Goal: Find specific page/section: Find specific page/section

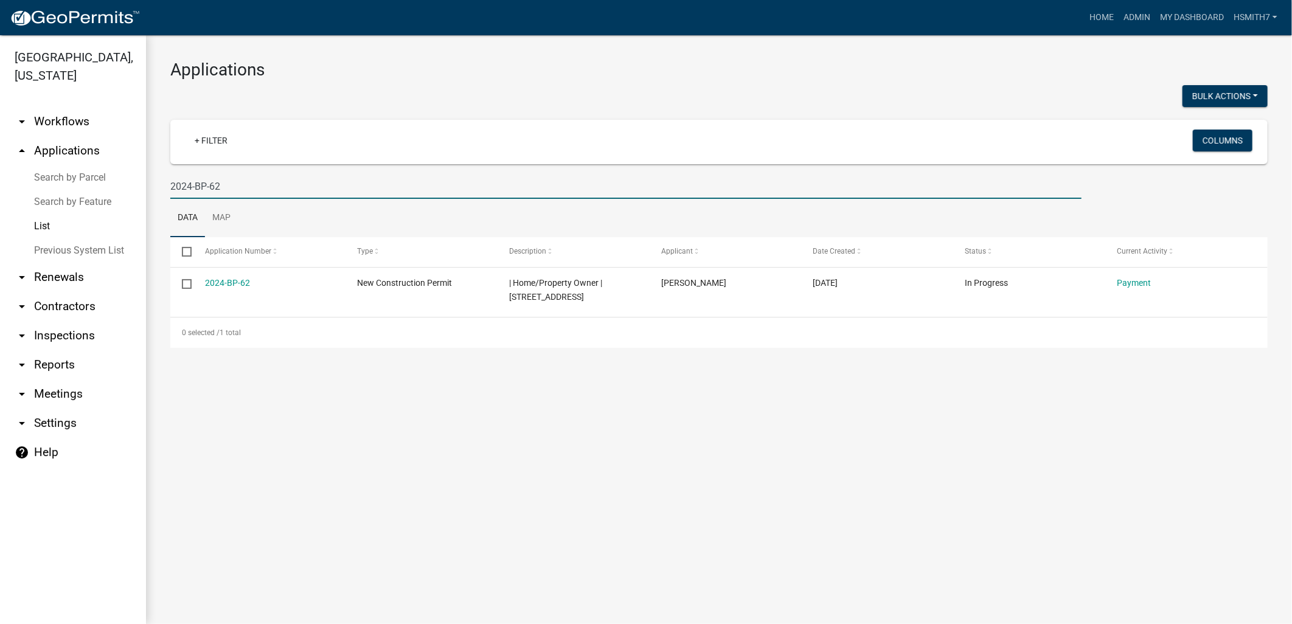
drag, startPoint x: 235, startPoint y: 189, endPoint x: 106, endPoint y: 142, distance: 137.8
click at [112, 172] on div "Talbot County, Georgia arrow_drop_down Workflows List arrow_drop_up Application…" at bounding box center [646, 329] width 1292 height 589
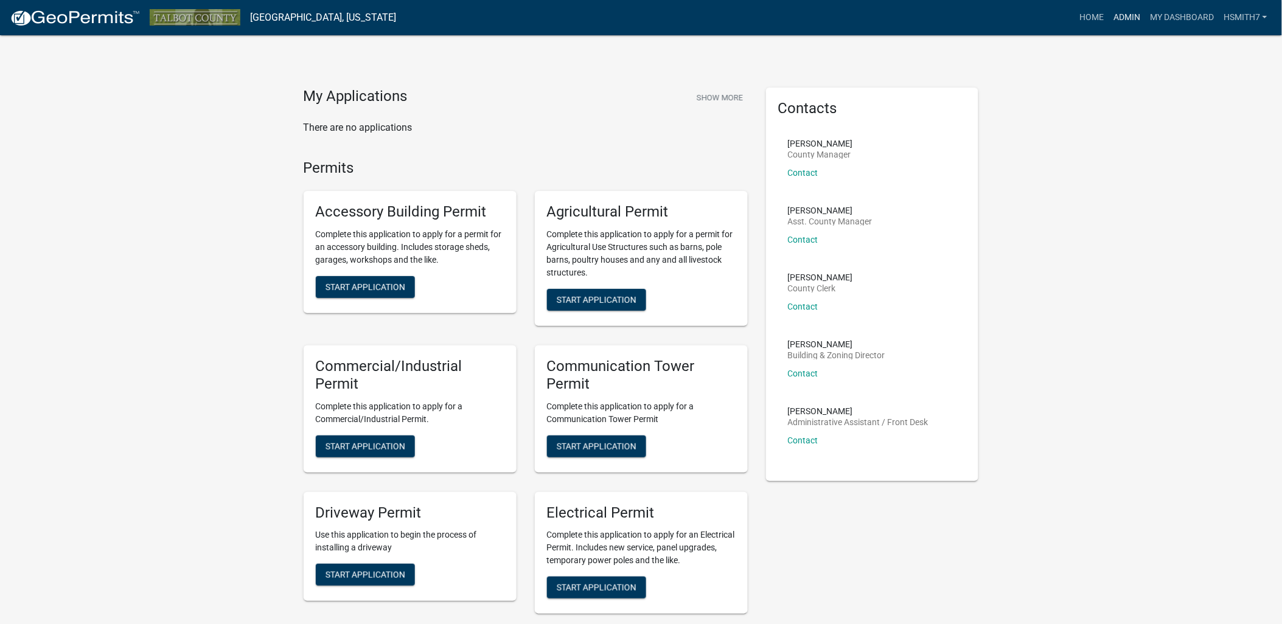
click at [1130, 15] on link "Admin" at bounding box center [1126, 17] width 36 height 23
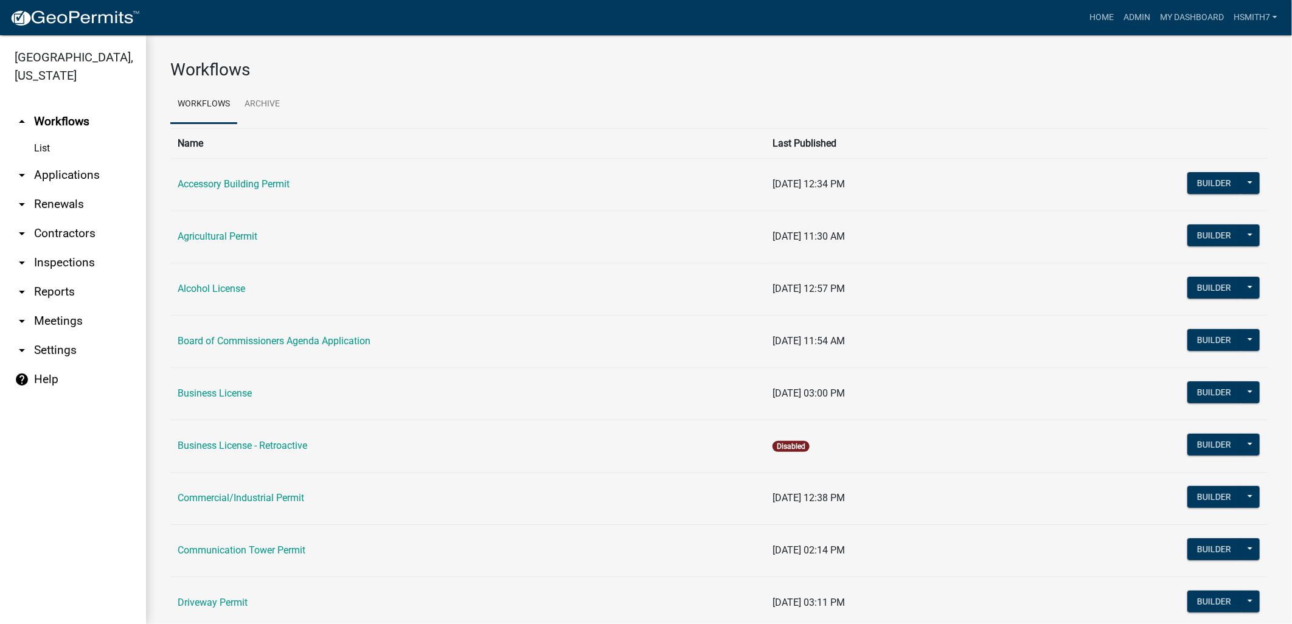
click at [58, 175] on link "arrow_drop_down Applications" at bounding box center [73, 175] width 146 height 29
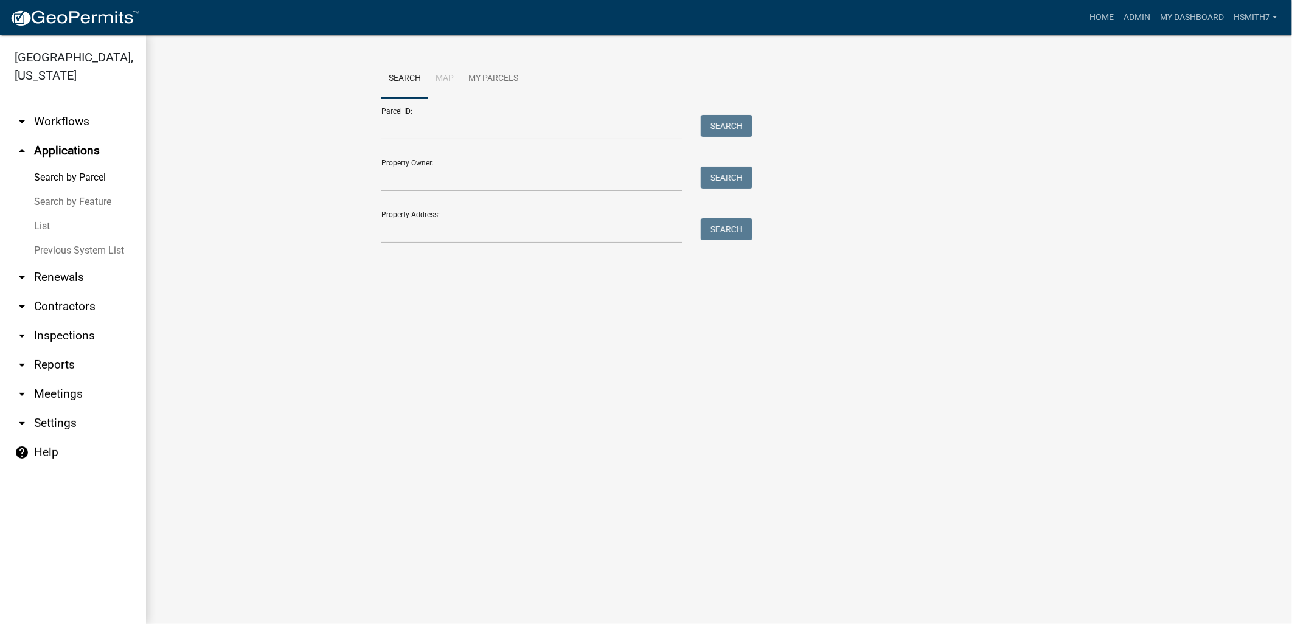
click at [37, 228] on link "List" at bounding box center [73, 226] width 146 height 24
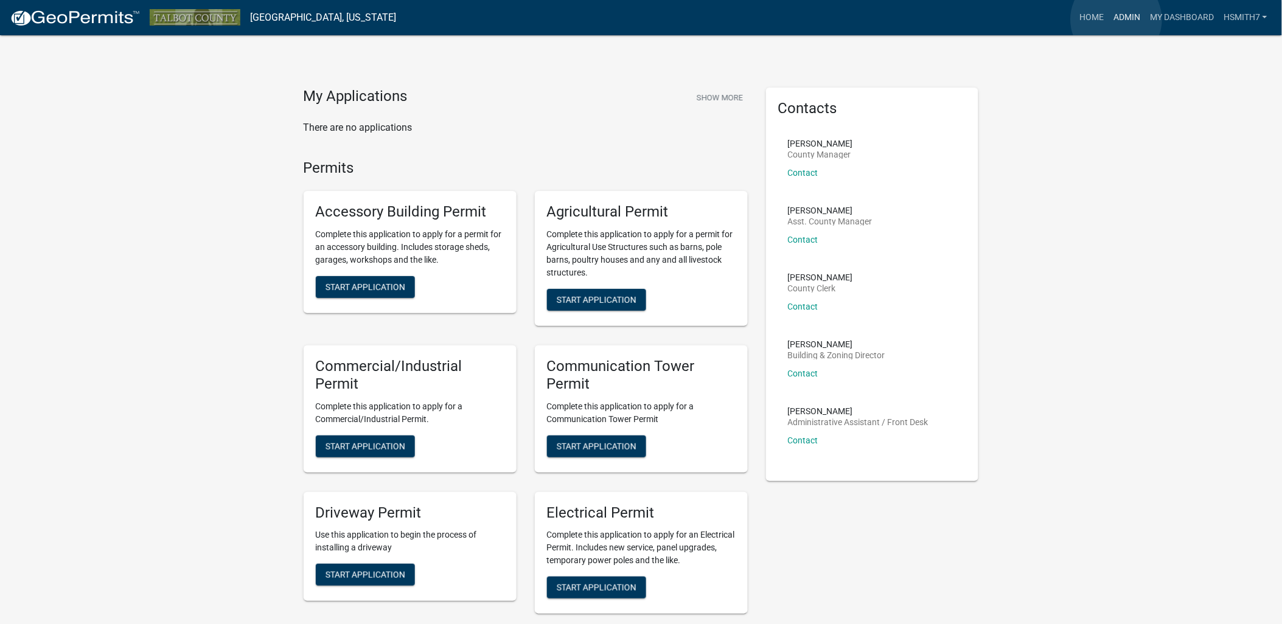
click at [1116, 19] on link "Admin" at bounding box center [1126, 17] width 36 height 23
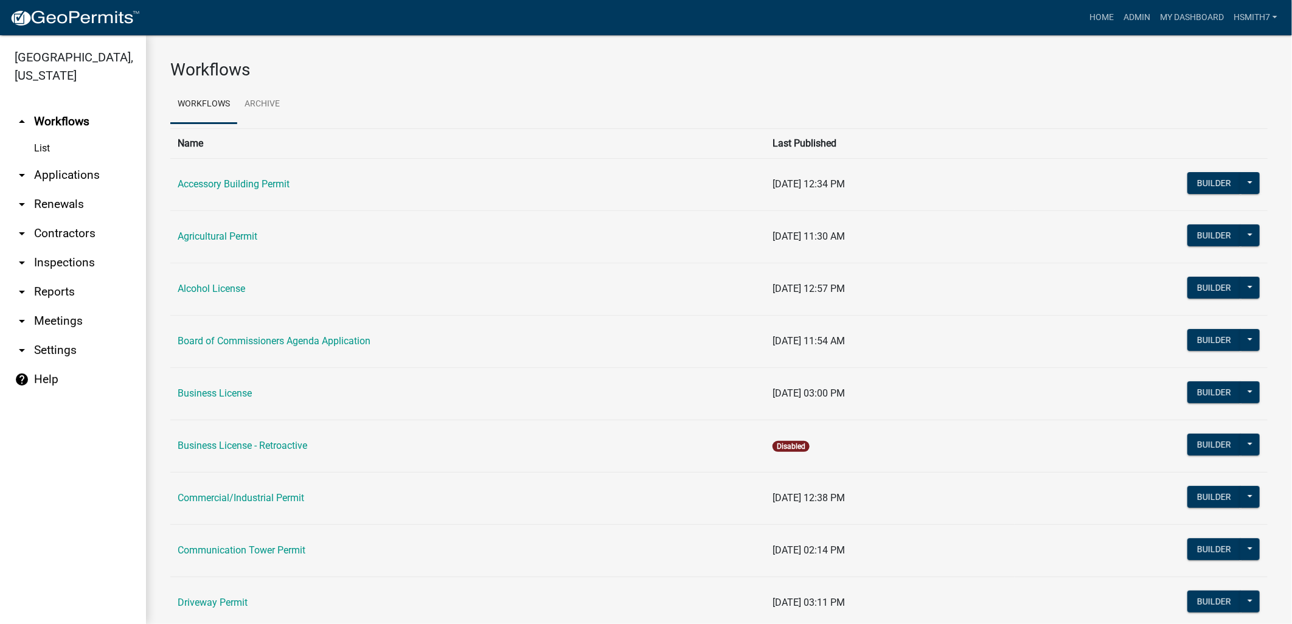
click at [63, 172] on link "arrow_drop_down Applications" at bounding box center [73, 175] width 146 height 29
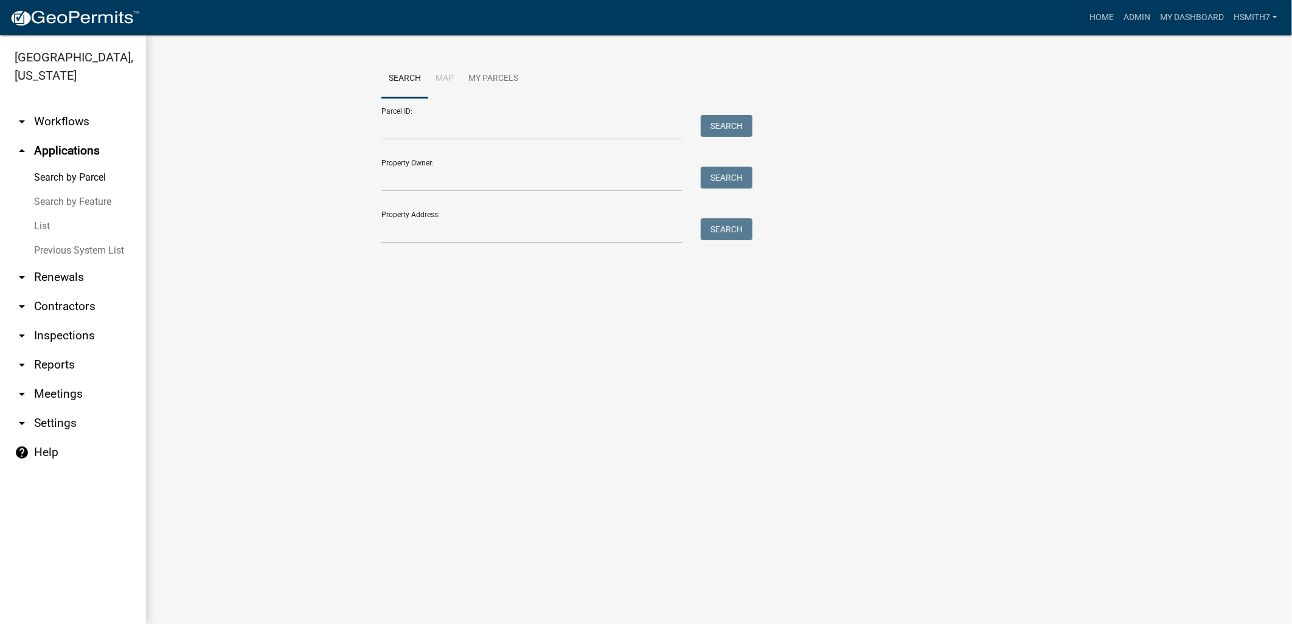
click at [44, 225] on link "List" at bounding box center [73, 226] width 146 height 24
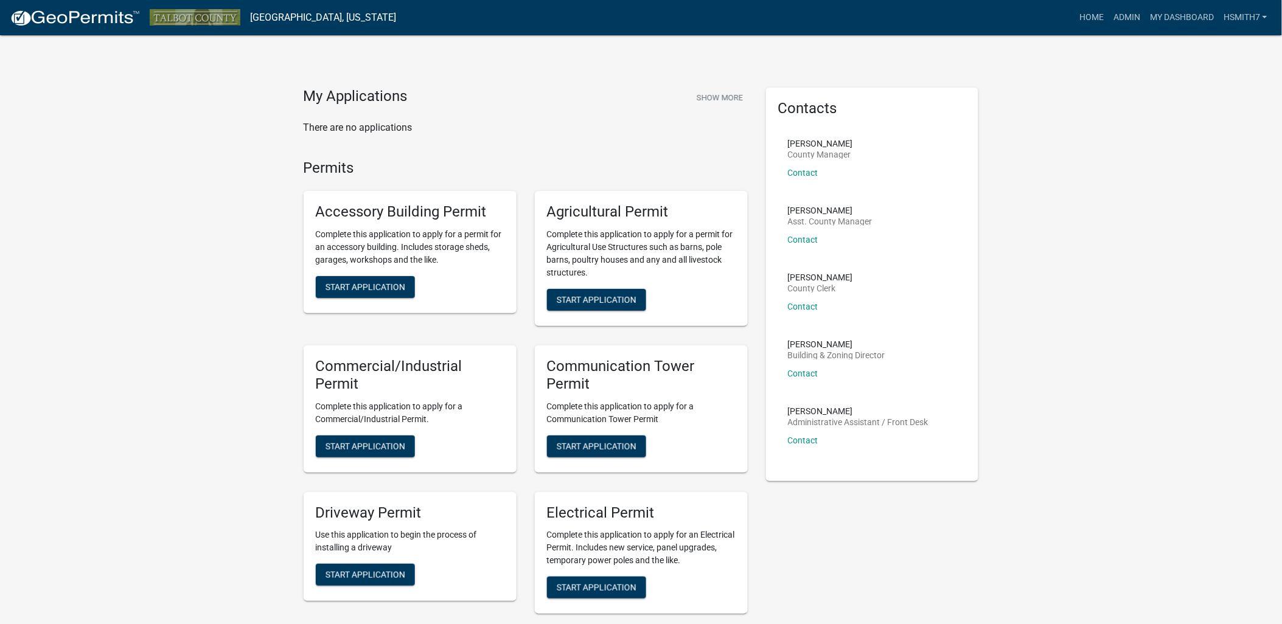
drag, startPoint x: 1153, startPoint y: 35, endPoint x: 1145, endPoint y: 33, distance: 8.3
drag, startPoint x: 1145, startPoint y: 33, endPoint x: 1128, endPoint y: 21, distance: 20.6
click at [1128, 21] on link "Admin" at bounding box center [1126, 17] width 36 height 23
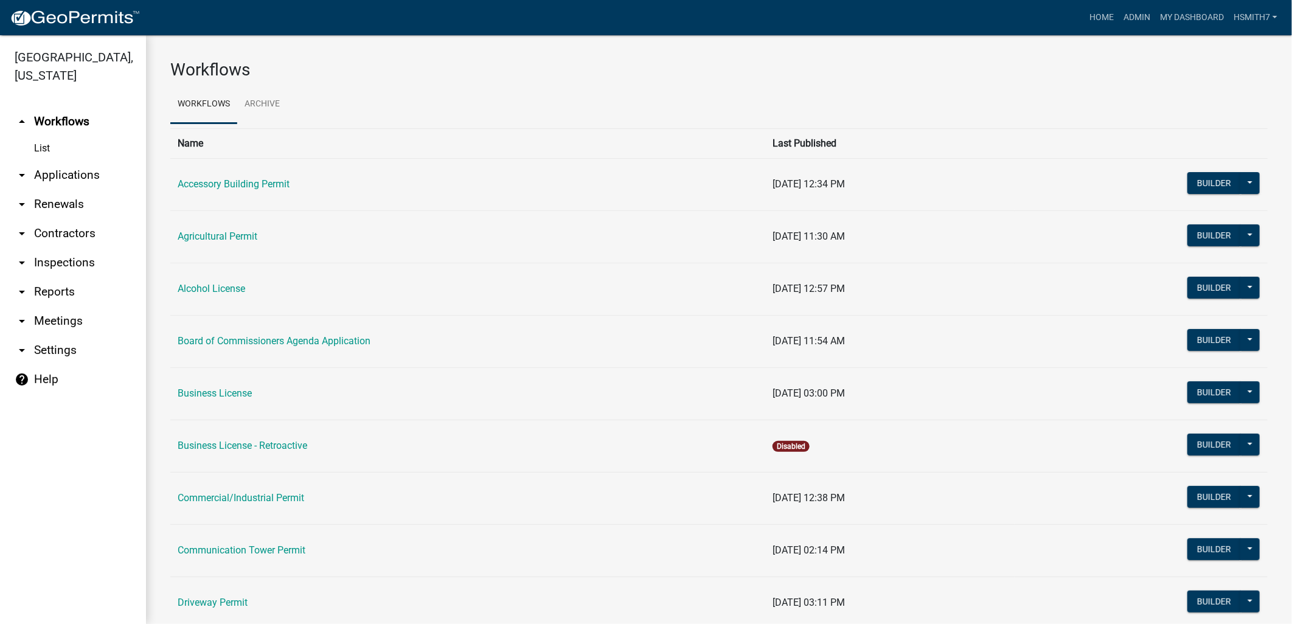
click at [83, 175] on link "arrow_drop_down Applications" at bounding box center [73, 175] width 146 height 29
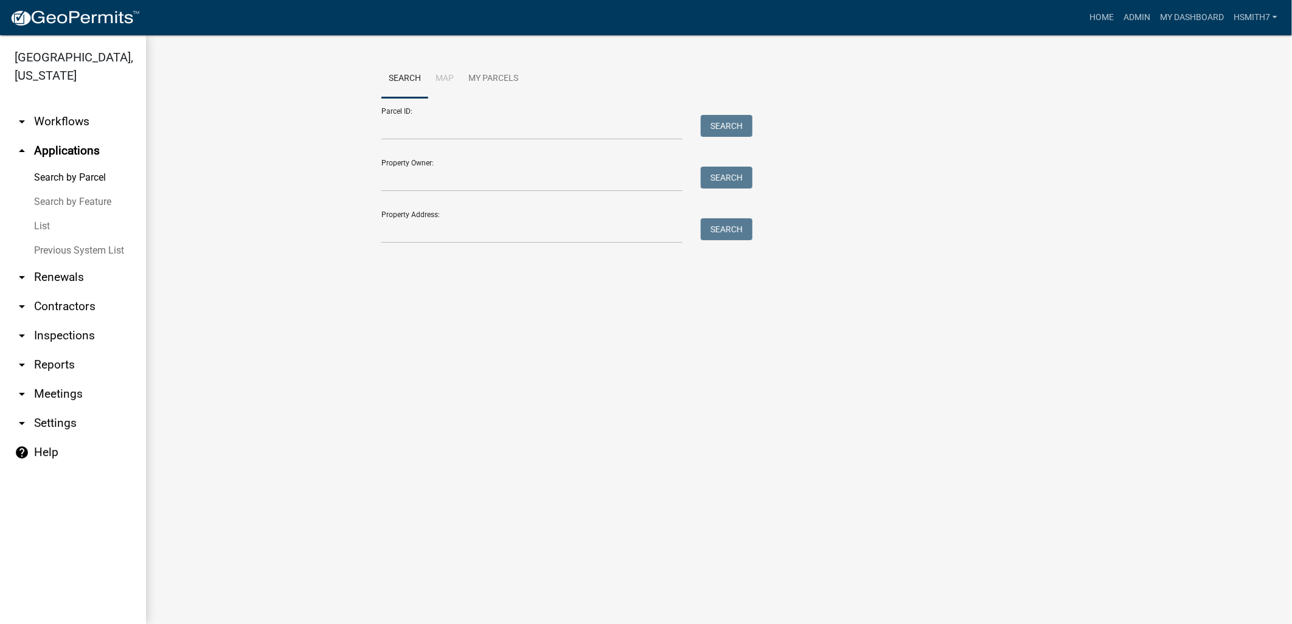
click at [47, 221] on link "List" at bounding box center [73, 226] width 146 height 24
